Goal: Task Accomplishment & Management: Use online tool/utility

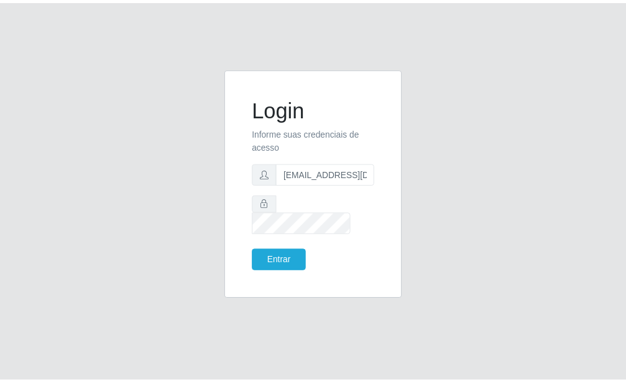
scroll to position [0, 1]
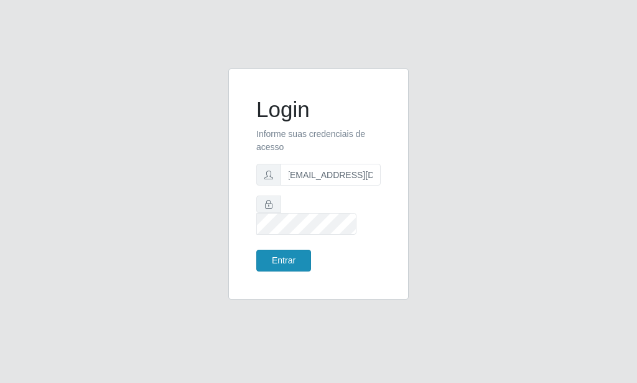
type input "[EMAIL_ADDRESS][DOMAIN_NAME]"
click at [292, 254] on button "Entrar" at bounding box center [283, 260] width 55 height 22
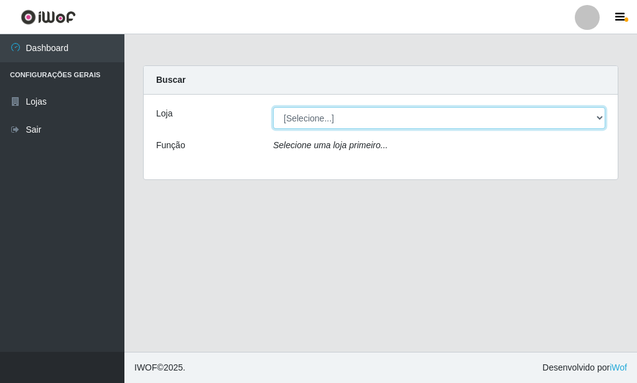
select select "80"
click option "Rede Potiguar 6 - Extremoz" at bounding box center [0, 0] width 0 height 0
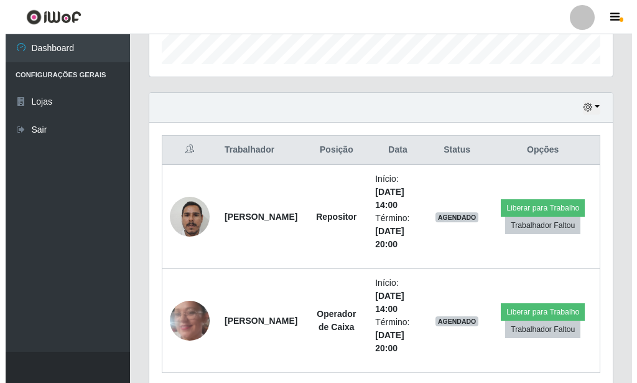
scroll to position [430, 0]
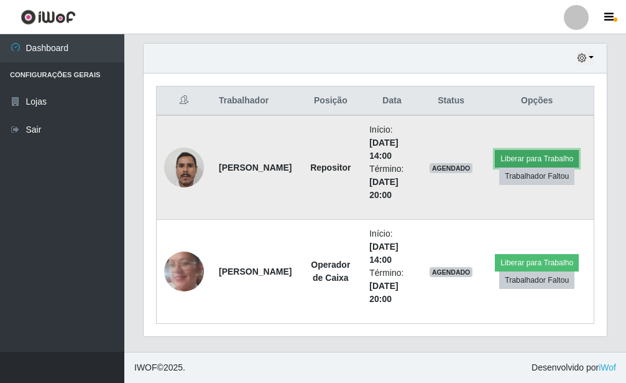
click at [529, 157] on button "Liberar para Trabalho" at bounding box center [537, 158] width 84 height 17
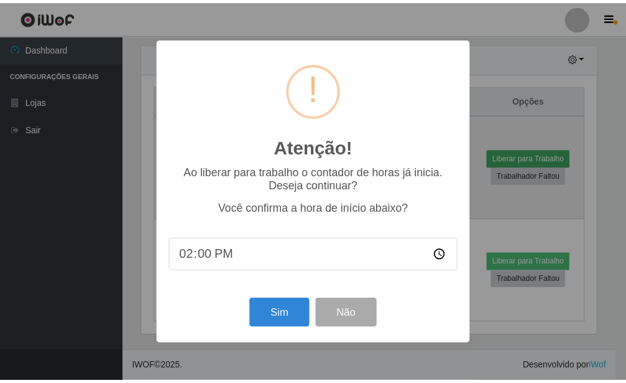
scroll to position [621884, 621678]
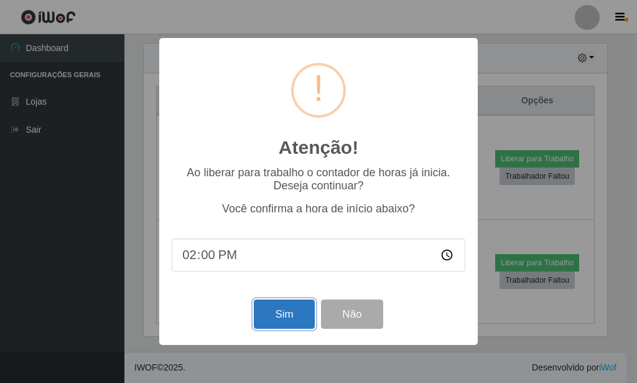
click at [266, 314] on button "Sim" at bounding box center [284, 313] width 60 height 29
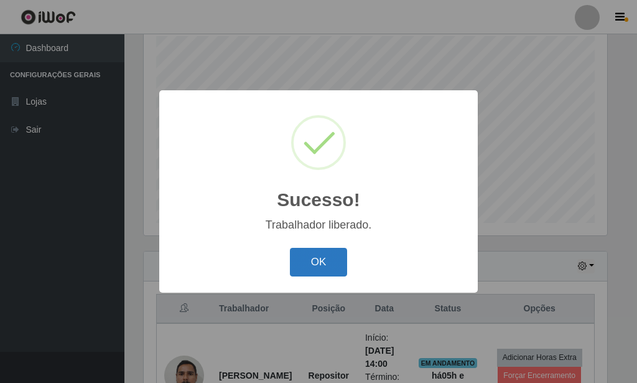
click at [304, 263] on button "OK" at bounding box center [319, 262] width 58 height 29
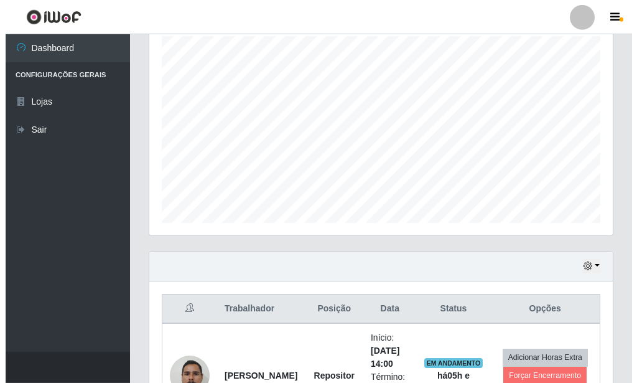
scroll to position [430, 0]
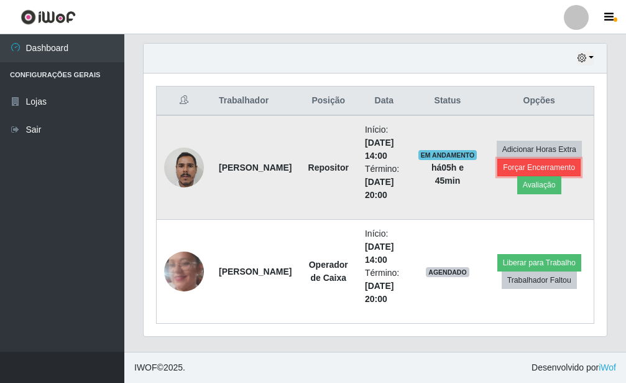
click at [524, 170] on button "Forçar Encerramento" at bounding box center [539, 167] width 83 height 17
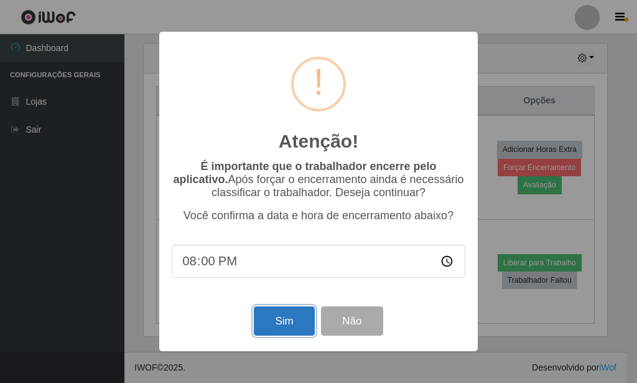
click at [307, 320] on button "Sim" at bounding box center [284, 320] width 60 height 29
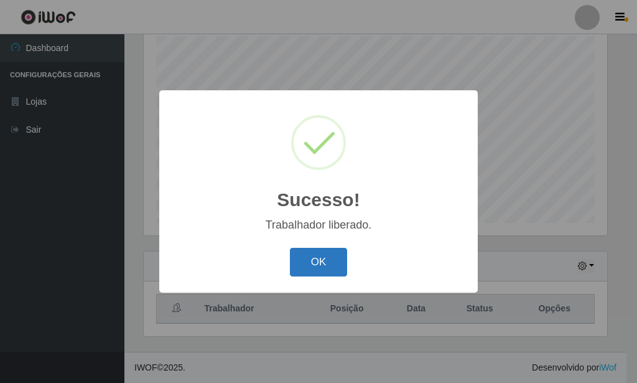
click at [335, 256] on button "OK" at bounding box center [319, 262] width 58 height 29
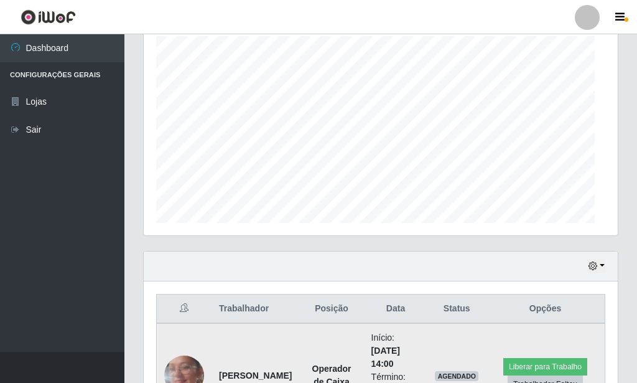
scroll to position [326, 0]
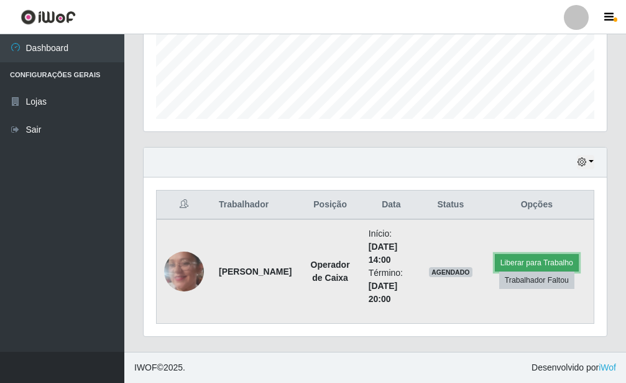
click at [543, 261] on button "Liberar para Trabalho" at bounding box center [537, 262] width 84 height 17
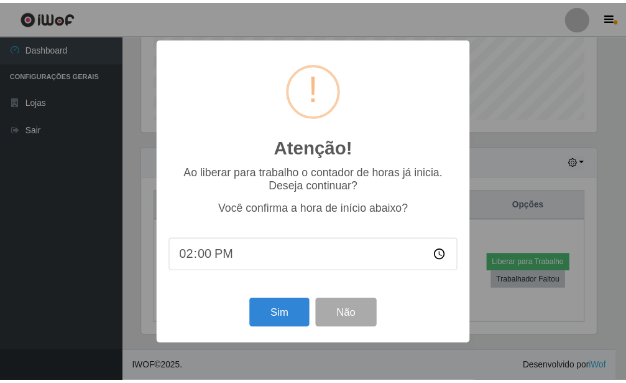
scroll to position [621884, 621678]
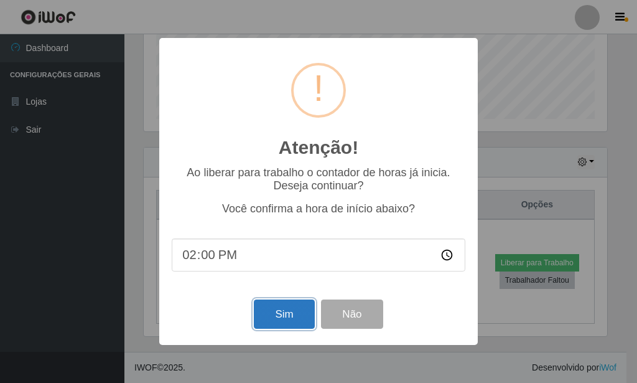
click at [301, 317] on button "Sim" at bounding box center [284, 313] width 60 height 29
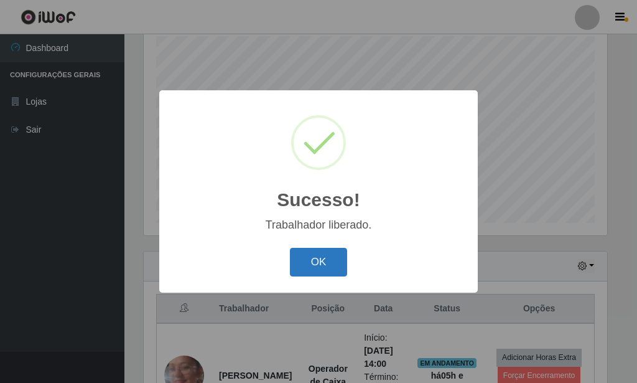
click at [327, 267] on button "OK" at bounding box center [319, 262] width 58 height 29
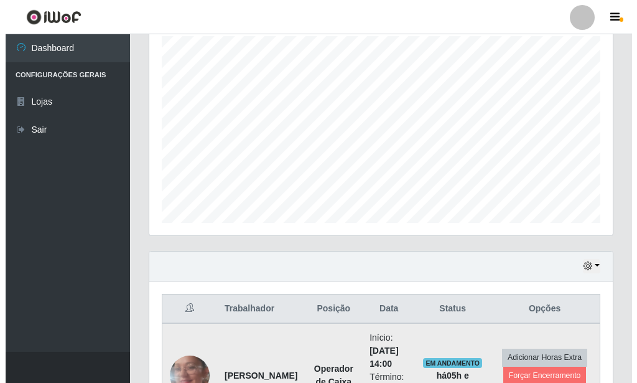
scroll to position [326, 0]
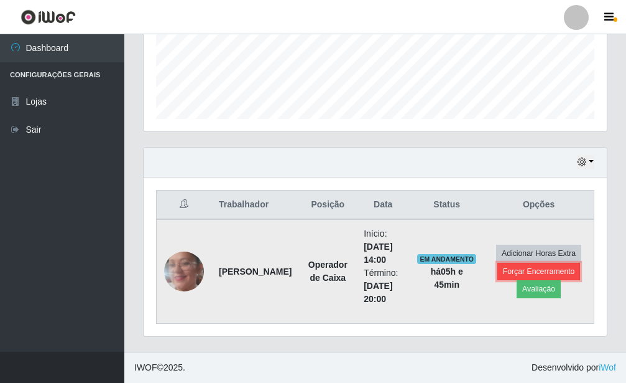
click at [510, 268] on button "Forçar Encerramento" at bounding box center [539, 271] width 83 height 17
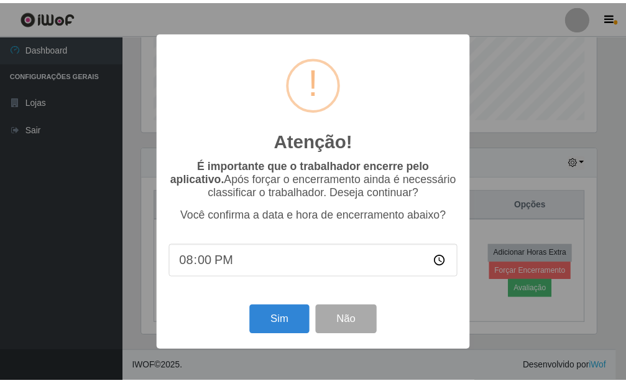
scroll to position [621884, 621678]
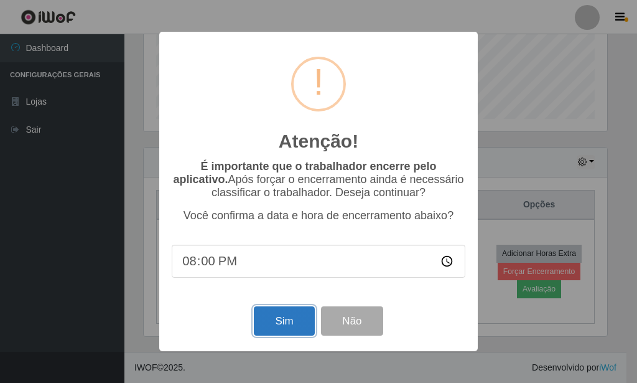
click at [281, 317] on button "Sim" at bounding box center [284, 320] width 60 height 29
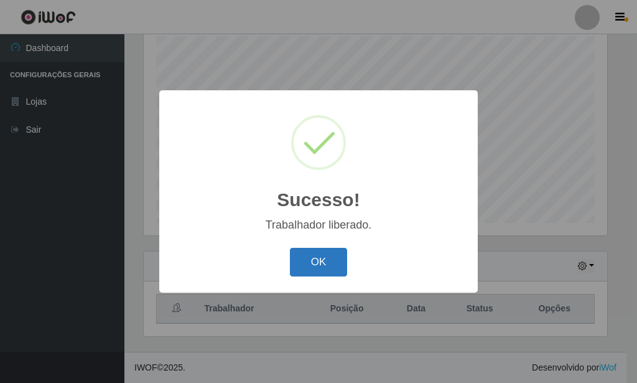
click at [316, 258] on button "OK" at bounding box center [319, 262] width 58 height 29
